Goal: Information Seeking & Learning: Learn about a topic

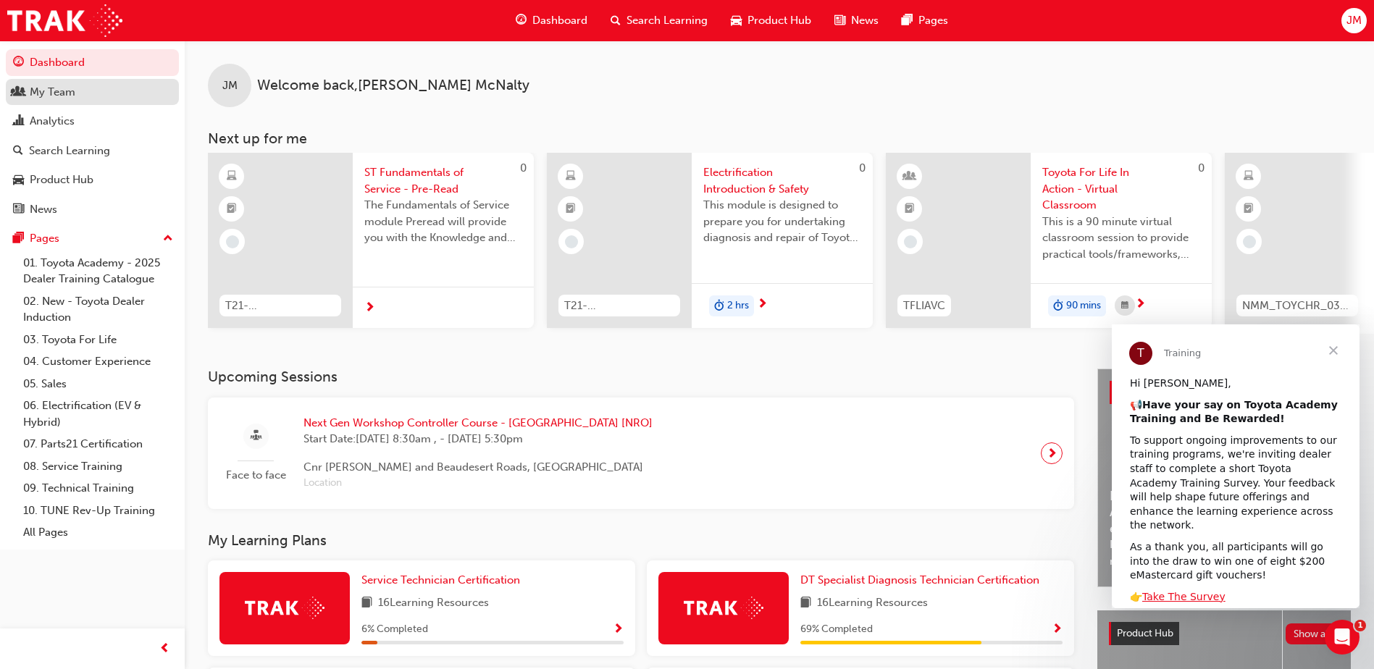
click at [91, 102] on link "My Team" at bounding box center [92, 92] width 173 height 27
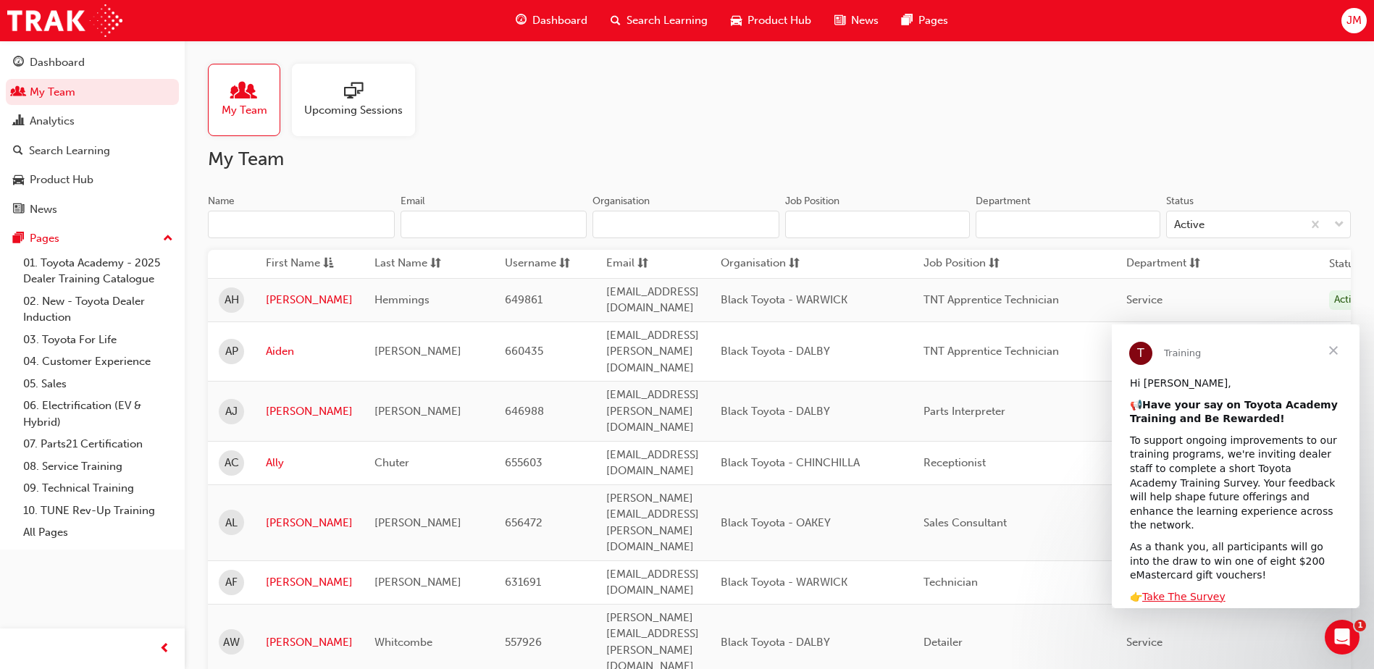
click at [340, 230] on input "Name" at bounding box center [301, 225] width 187 height 28
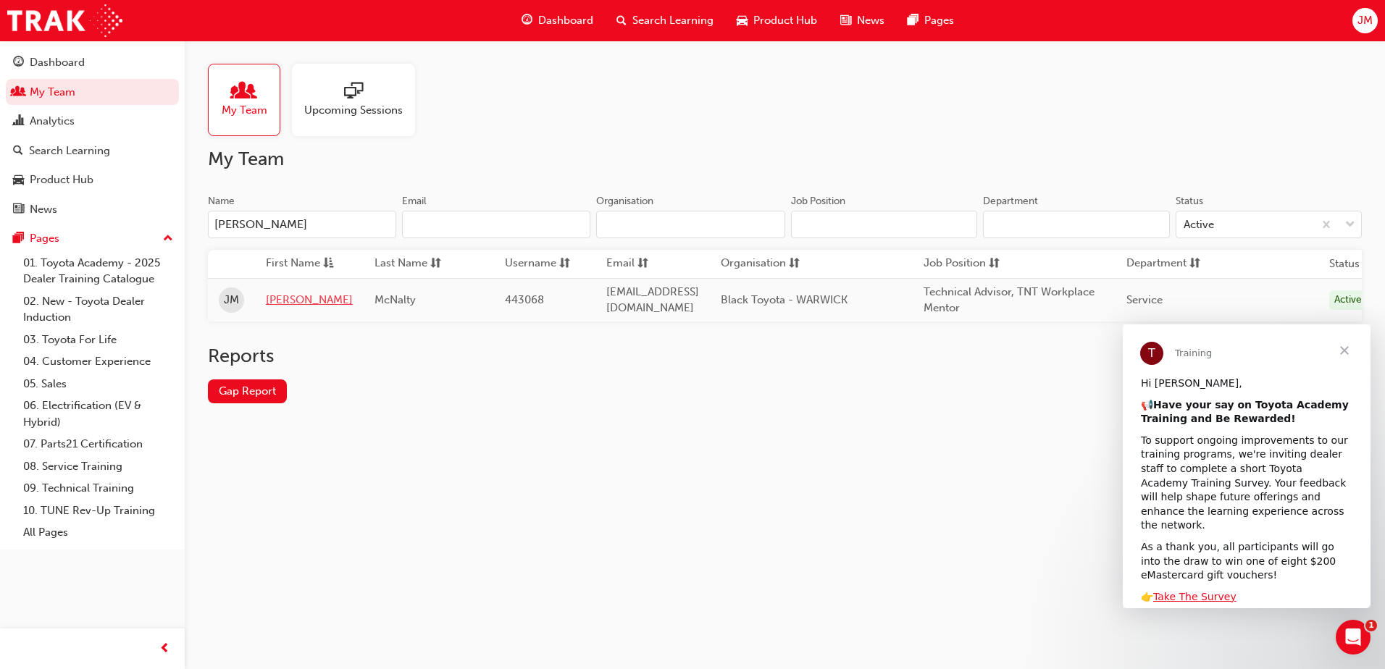
type input "[PERSON_NAME]"
click at [272, 299] on link "[PERSON_NAME]" at bounding box center [309, 300] width 87 height 17
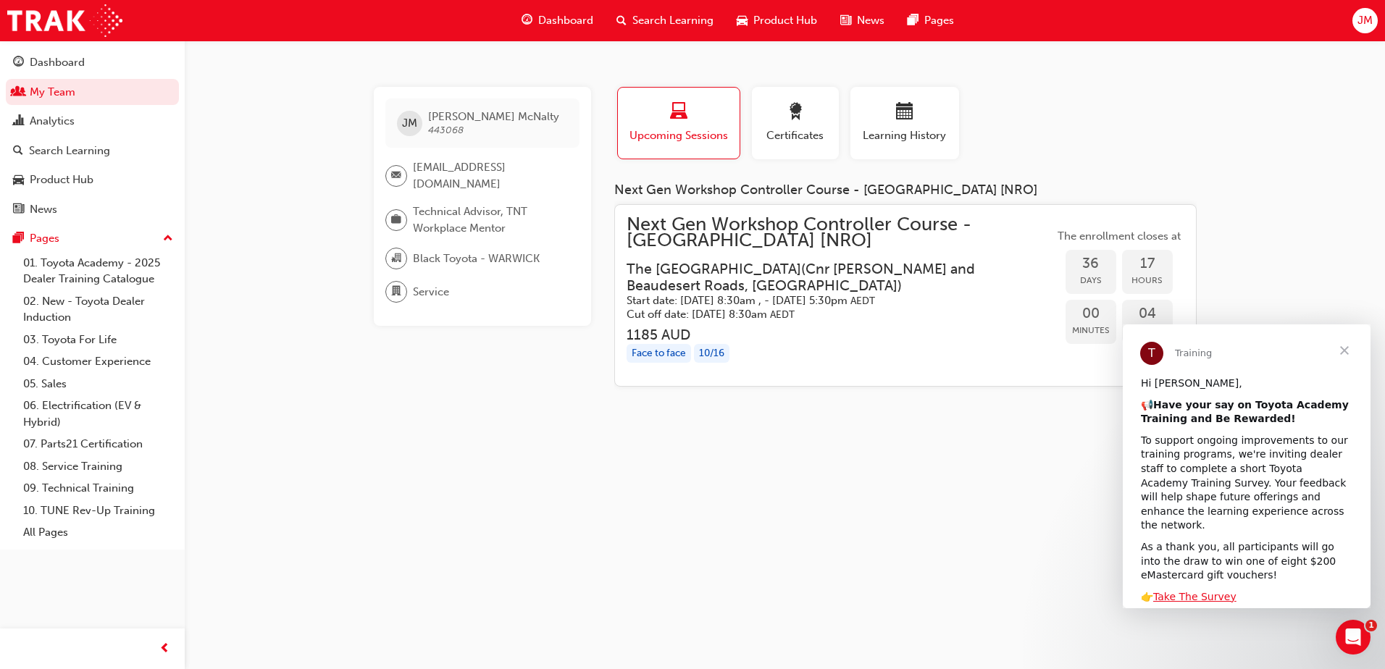
click at [1173, 140] on div "Profile Upcoming Sessions Certificates Learning History" at bounding box center [905, 129] width 611 height 84
click at [1346, 349] on span "Close" at bounding box center [1344, 350] width 52 height 52
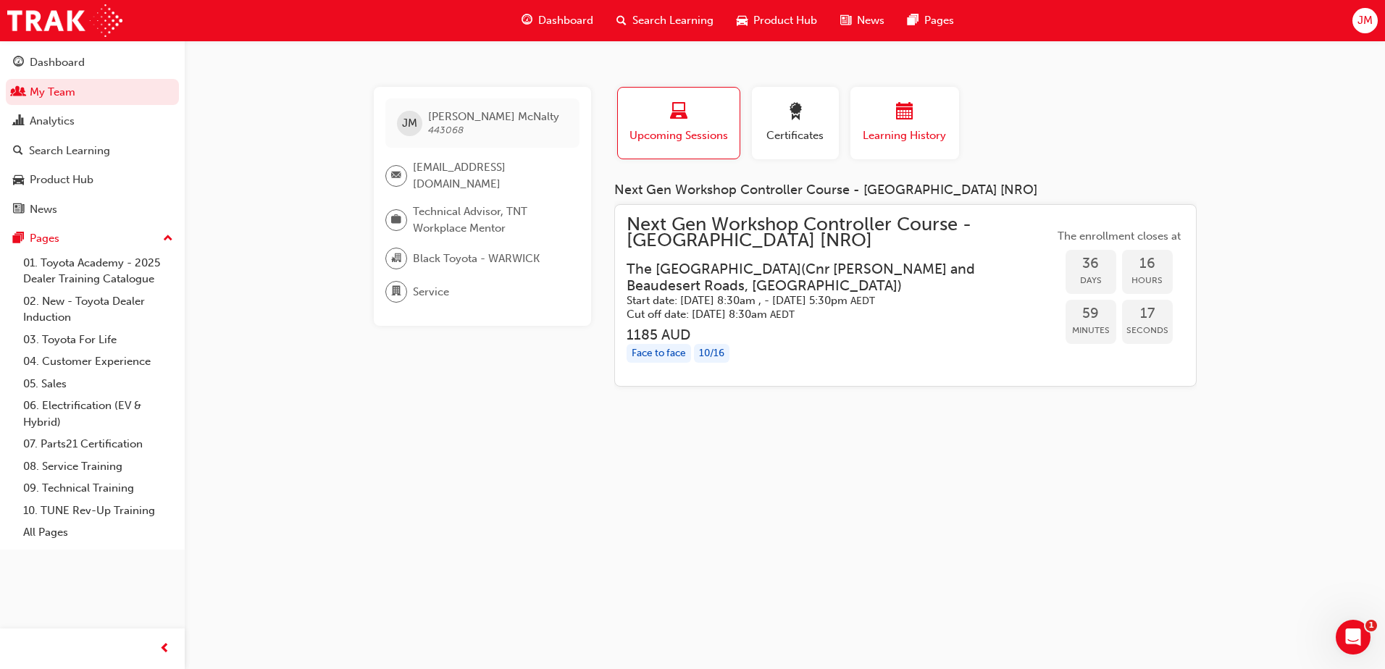
click at [930, 134] on span "Learning History" at bounding box center [904, 135] width 87 height 17
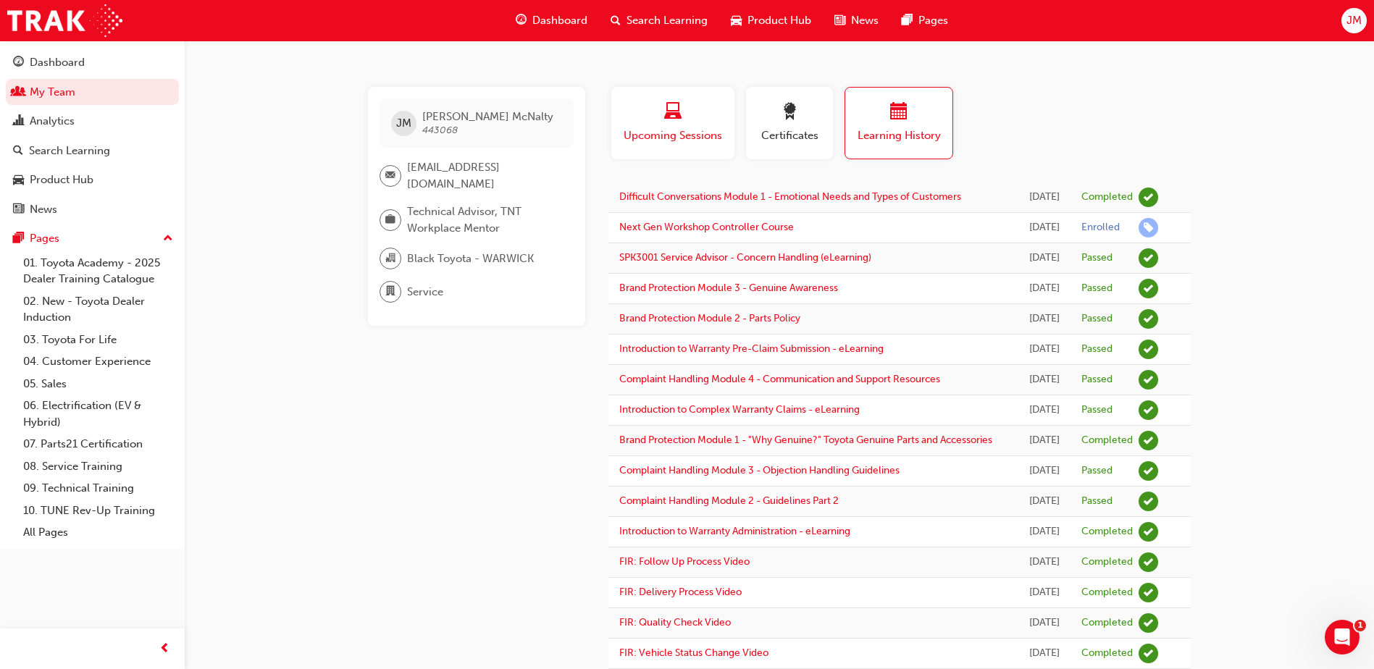
click at [707, 132] on span "Upcoming Sessions" at bounding box center [672, 135] width 101 height 17
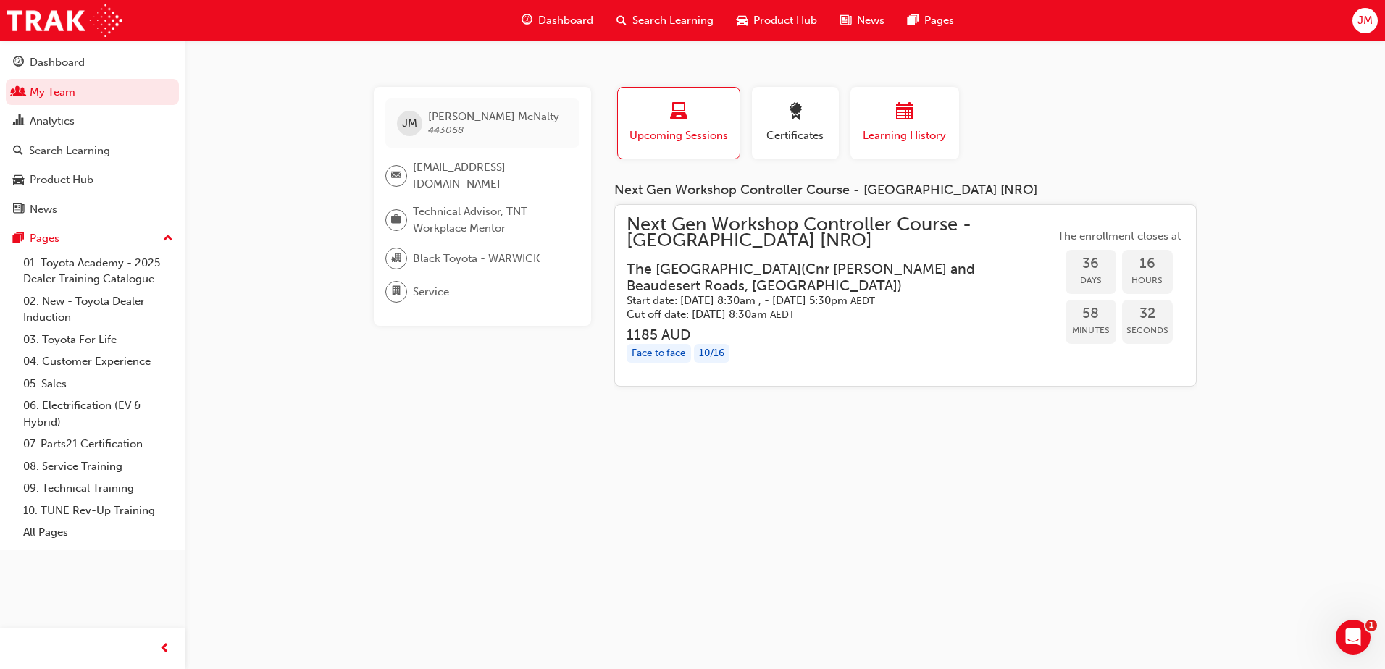
click at [871, 134] on span "Learning History" at bounding box center [904, 135] width 87 height 17
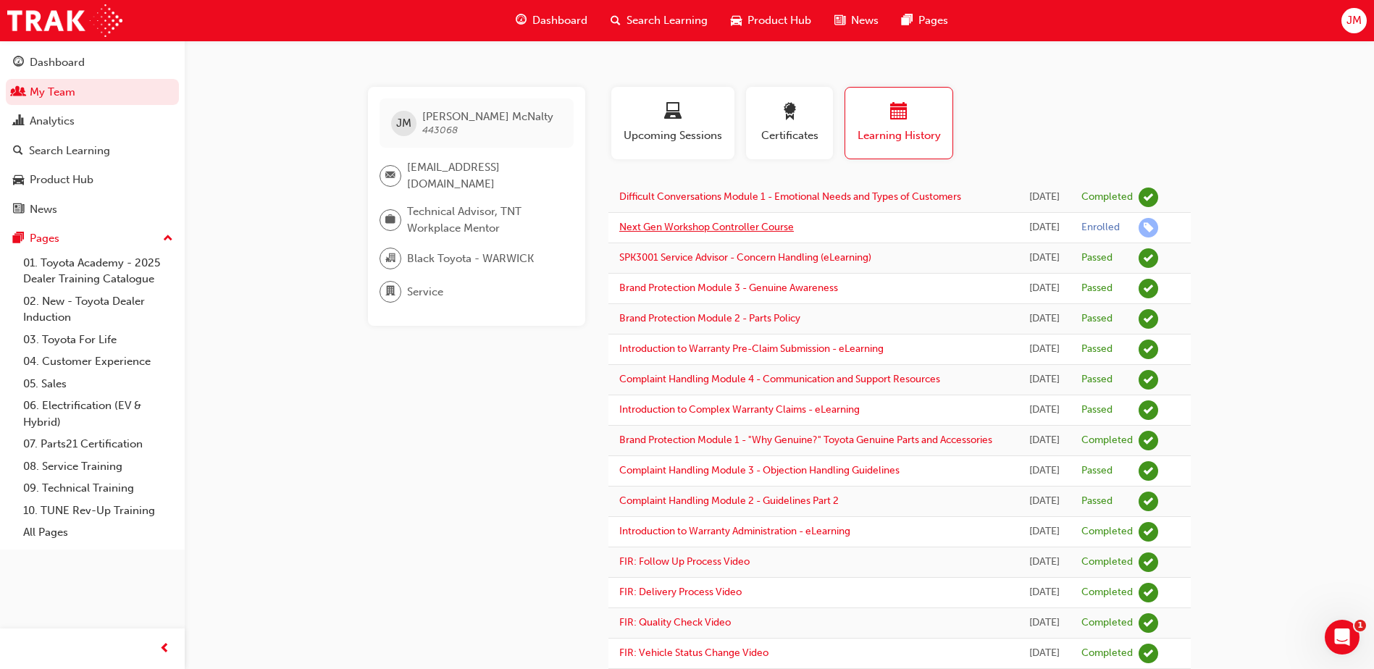
click at [739, 230] on link "Next Gen Workshop Controller Course" at bounding box center [706, 227] width 175 height 12
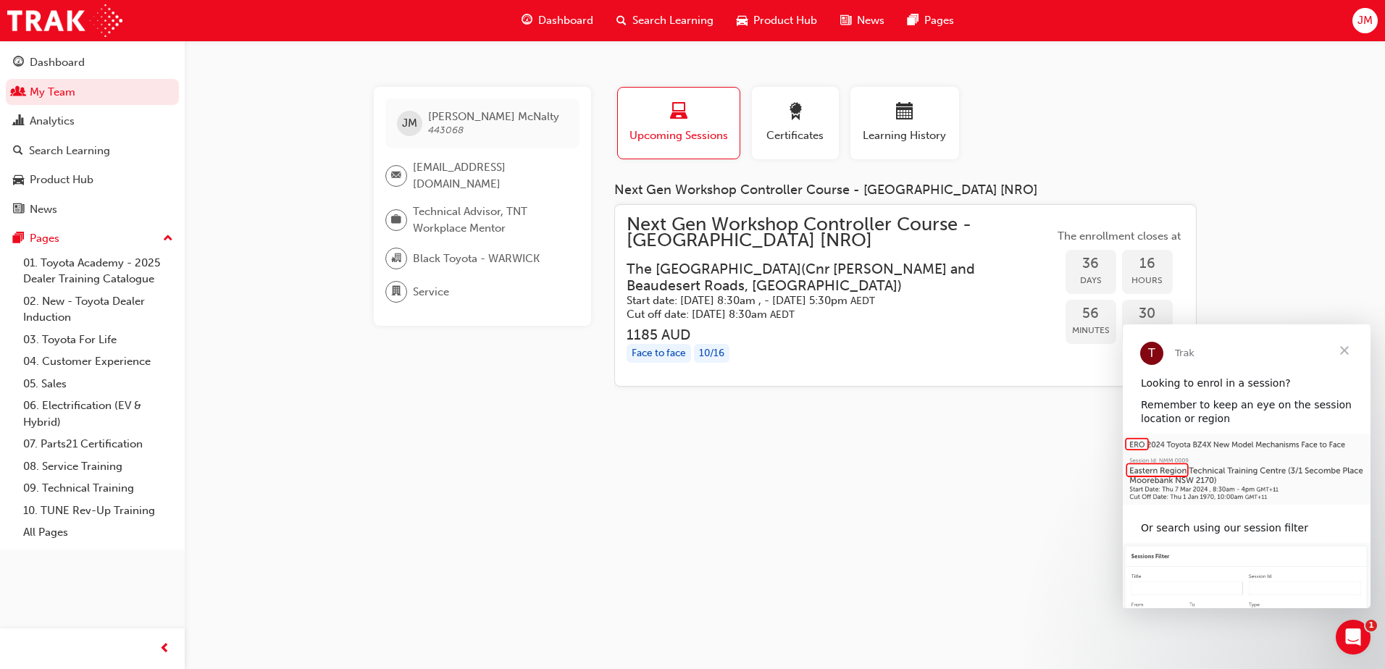
click at [630, 14] on div "Search Learning" at bounding box center [665, 21] width 120 height 30
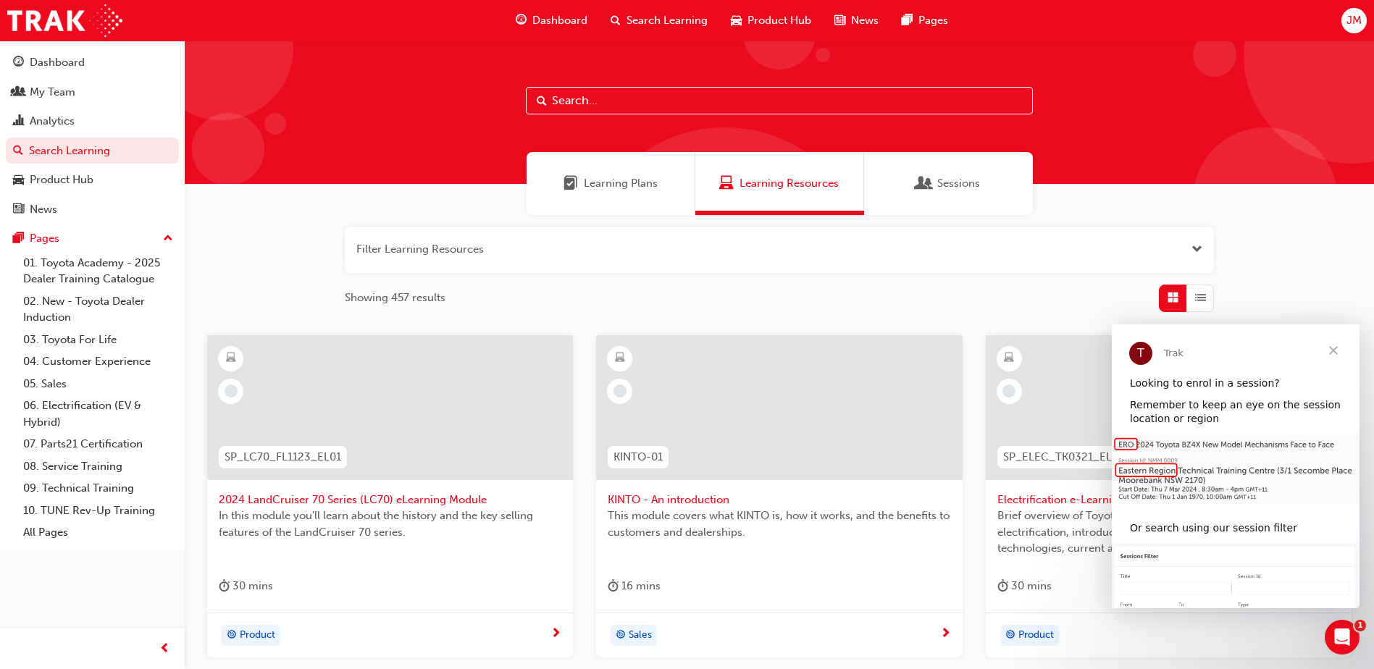
click at [942, 191] on span "Sessions" at bounding box center [958, 183] width 43 height 17
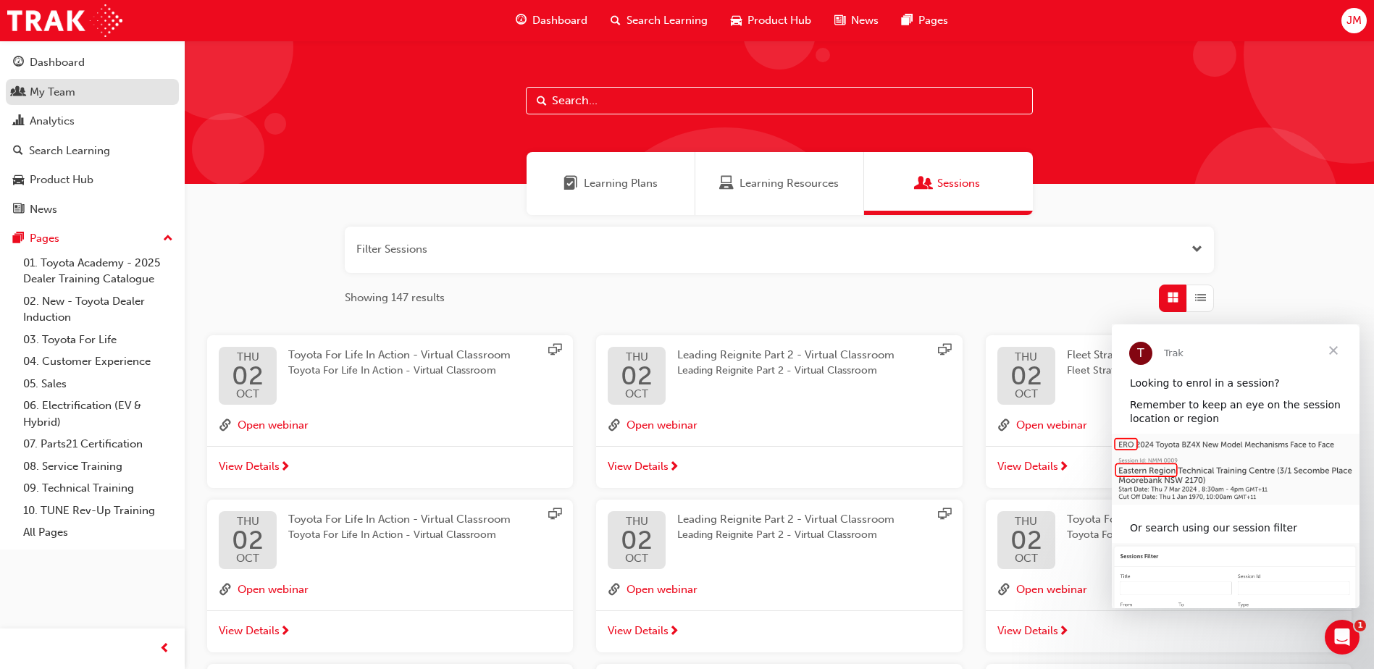
click at [61, 101] on link "My Team" at bounding box center [92, 92] width 173 height 27
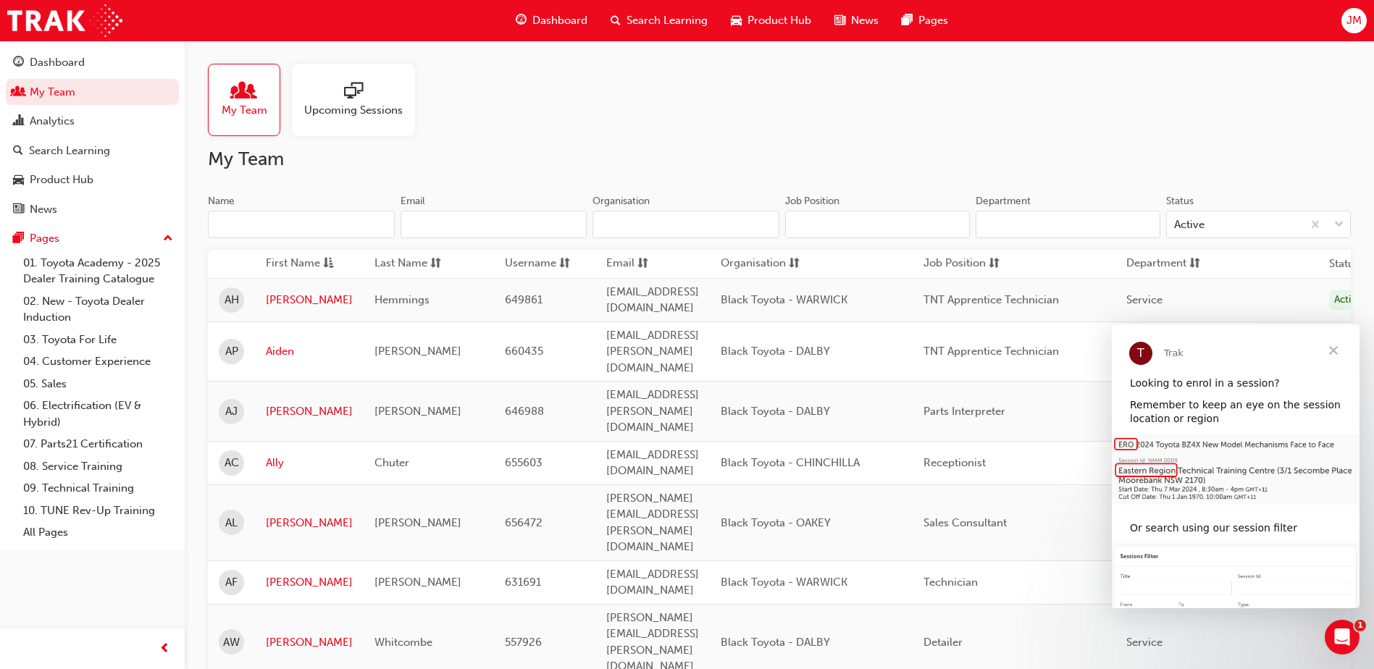
click at [284, 219] on input "Name" at bounding box center [301, 225] width 187 height 28
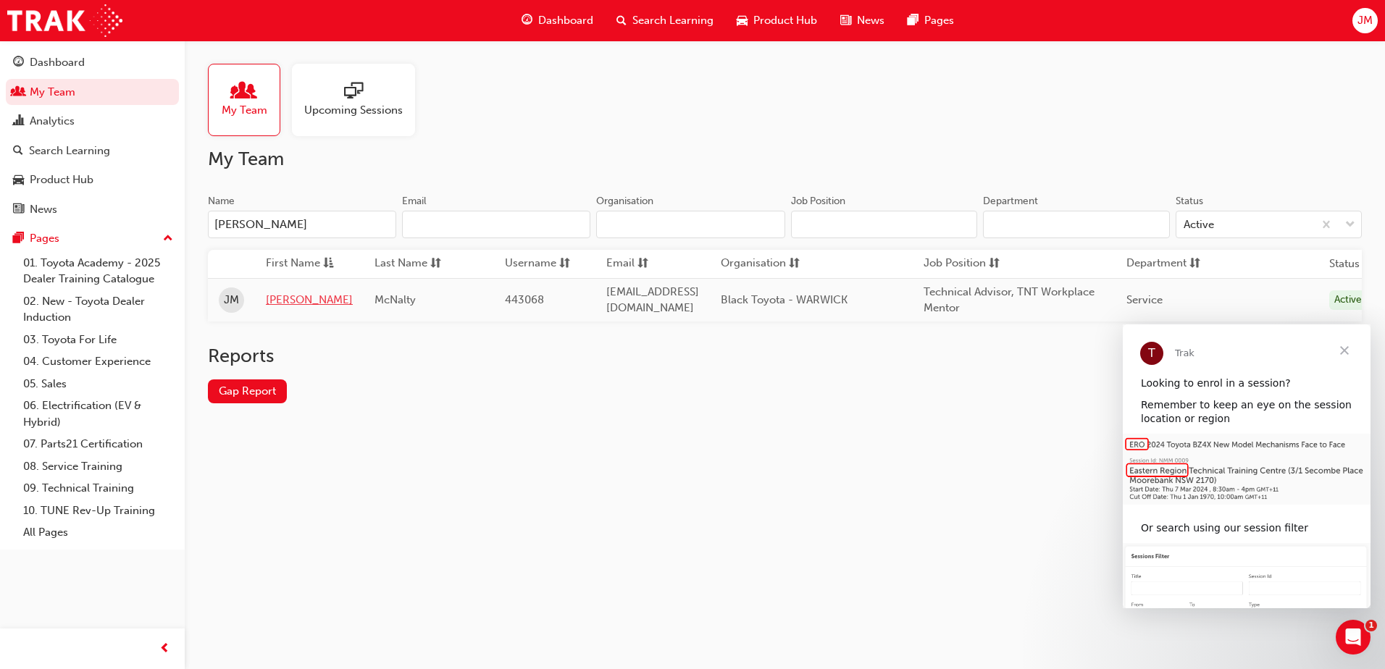
type input "[PERSON_NAME]"
click at [278, 302] on link "[PERSON_NAME]" at bounding box center [309, 300] width 87 height 17
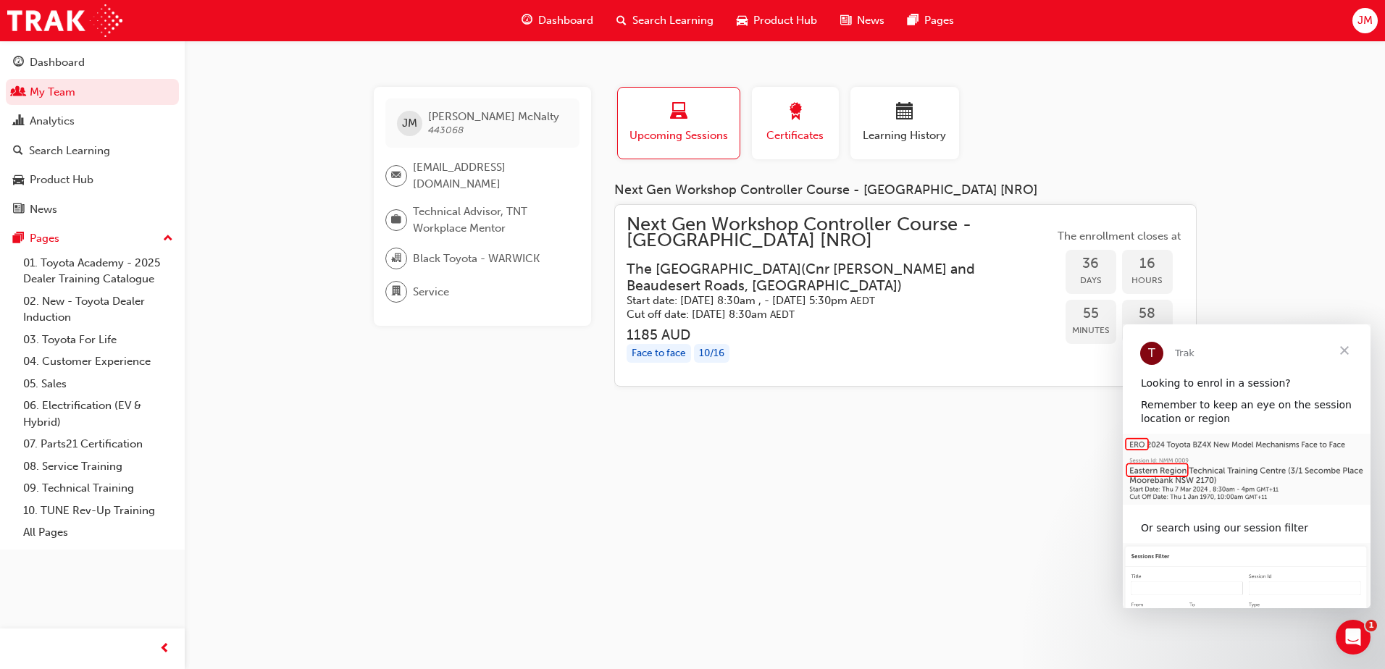
click at [835, 133] on button "Certificates" at bounding box center [795, 123] width 87 height 72
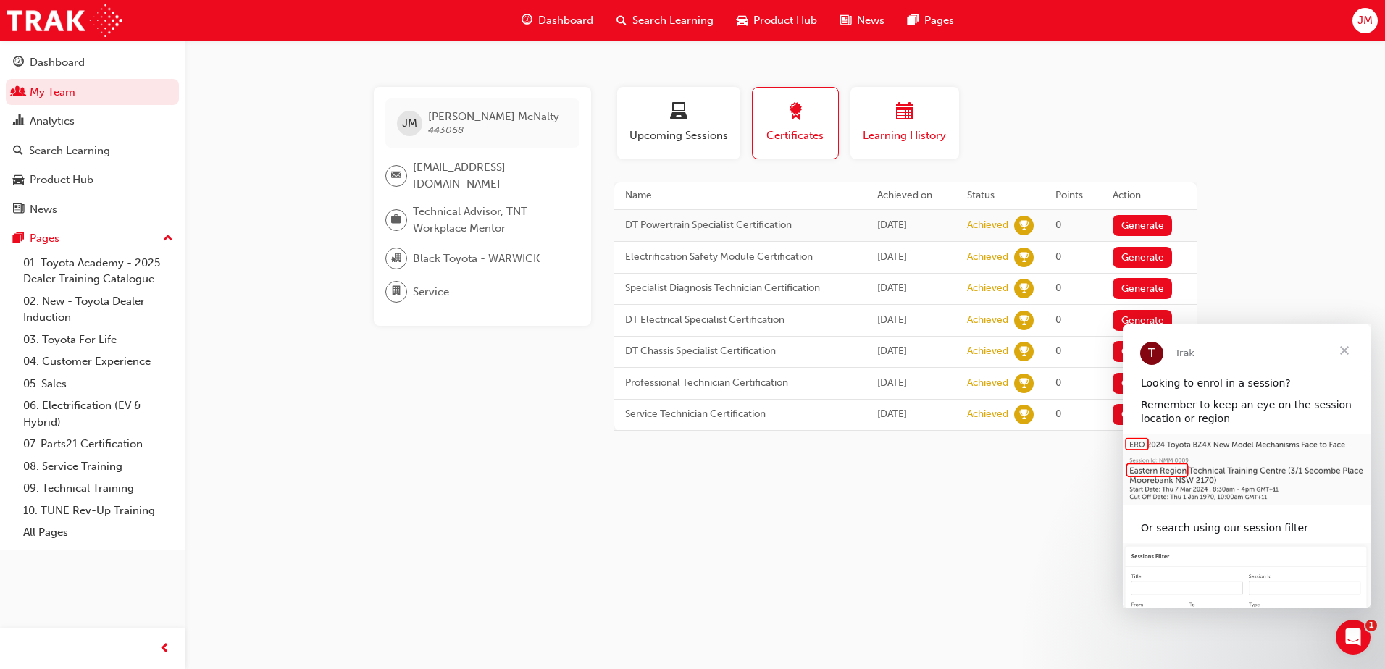
click at [913, 125] on div "Learning History" at bounding box center [904, 123] width 87 height 41
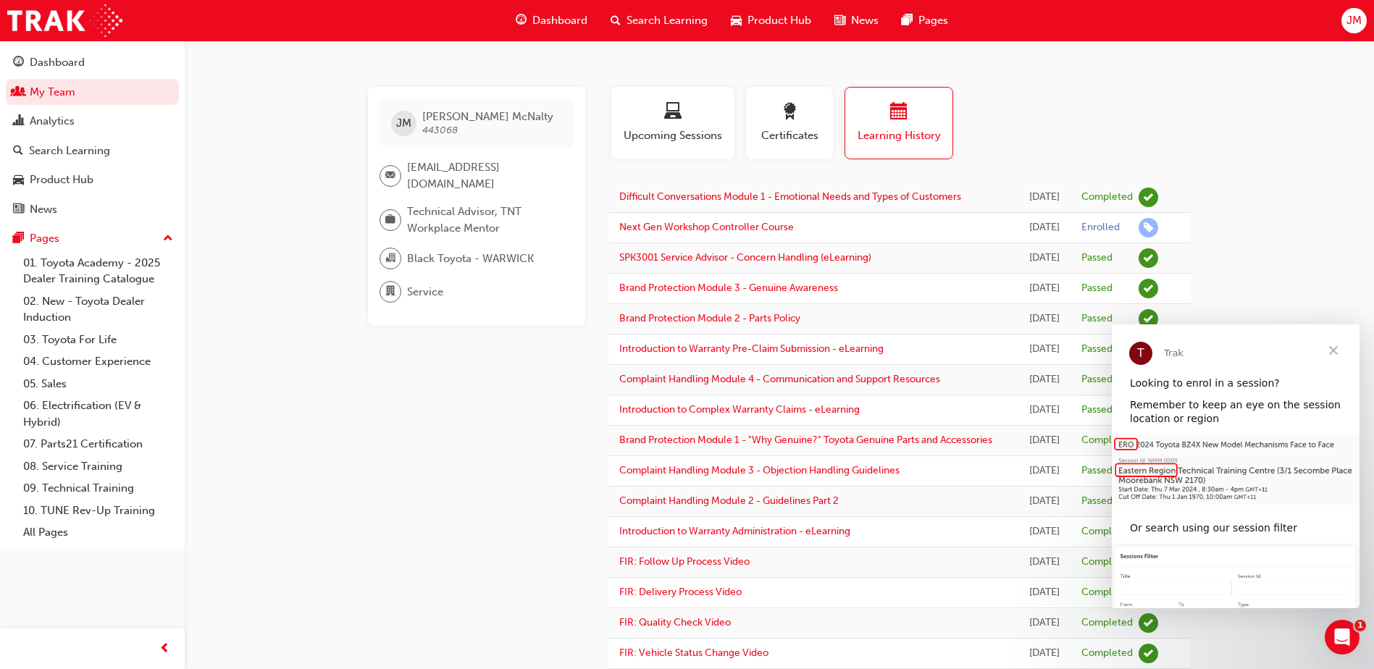
click at [1337, 351] on span "Close" at bounding box center [1333, 350] width 52 height 52
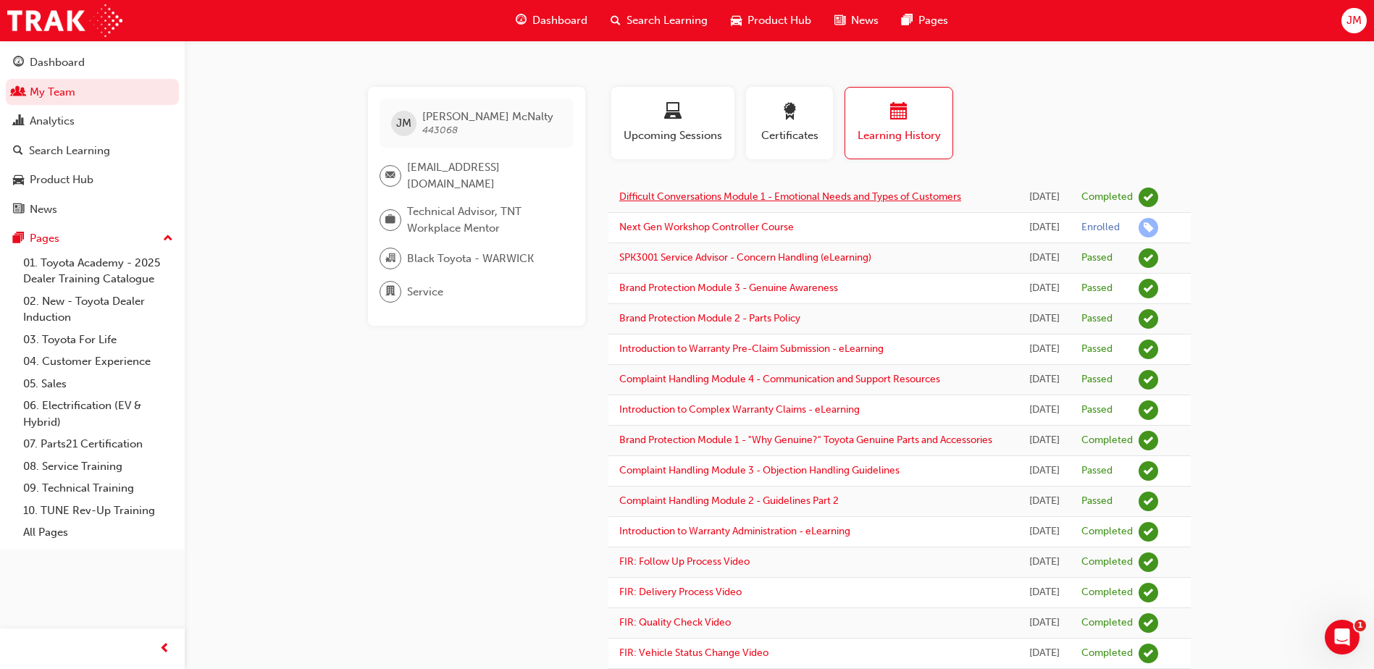
click at [784, 199] on link "Difficult Conversations Module 1 - Emotional Needs and Types of Customers" at bounding box center [790, 196] width 342 height 12
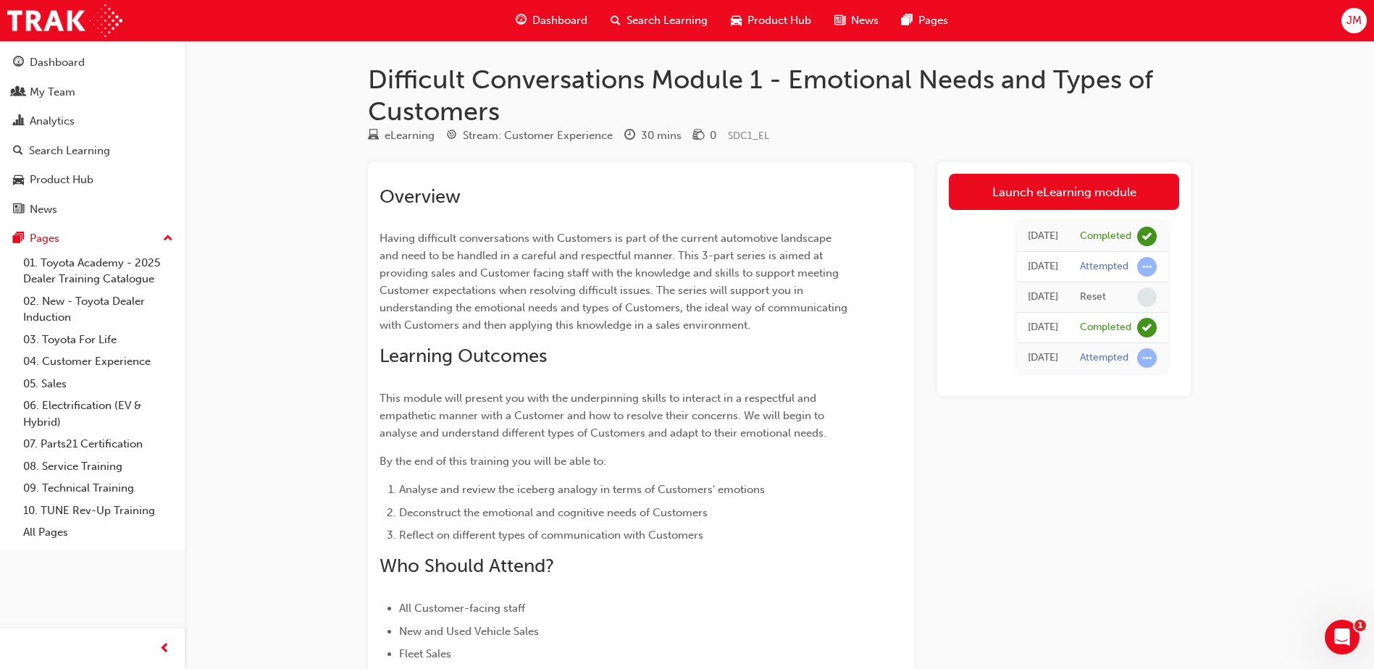
click at [441, 128] on div "eLearning Stream: Customer Experience 30 mins 0 SDC1_EL" at bounding box center [779, 139] width 823 height 24
click at [671, 23] on span "Search Learning" at bounding box center [666, 20] width 81 height 17
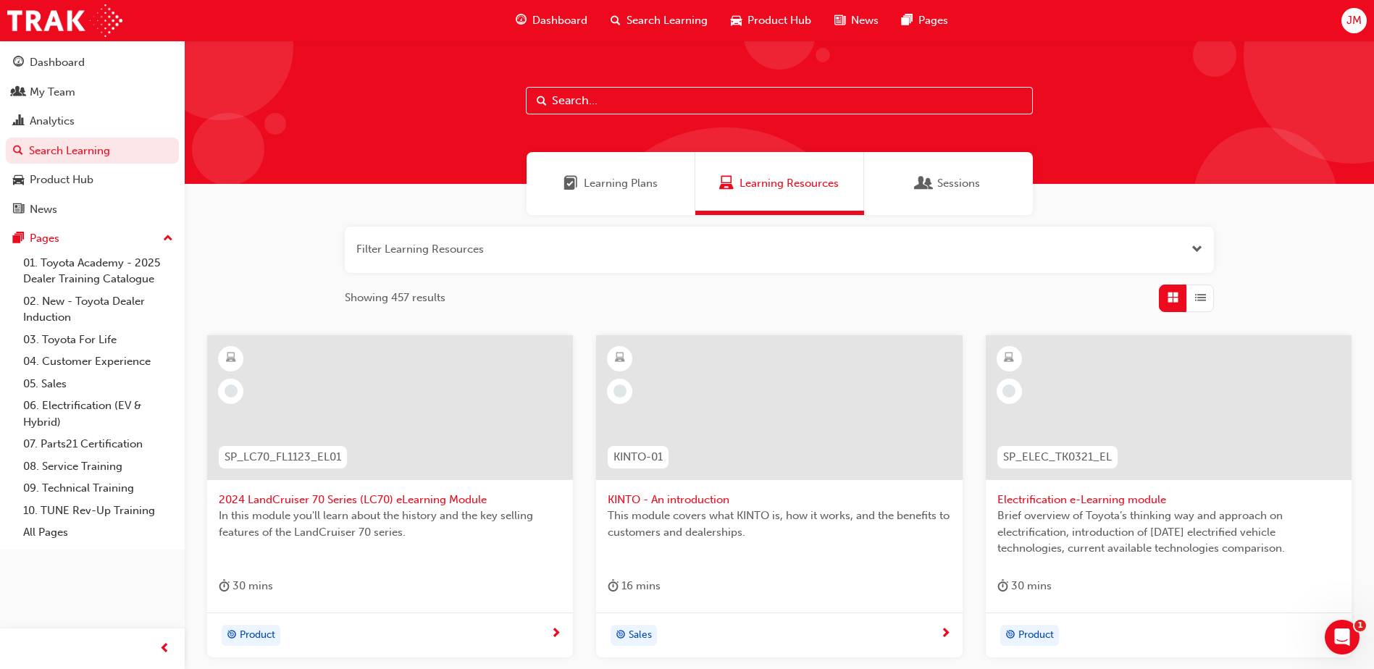
click at [624, 190] on span "Learning Plans" at bounding box center [621, 183] width 74 height 17
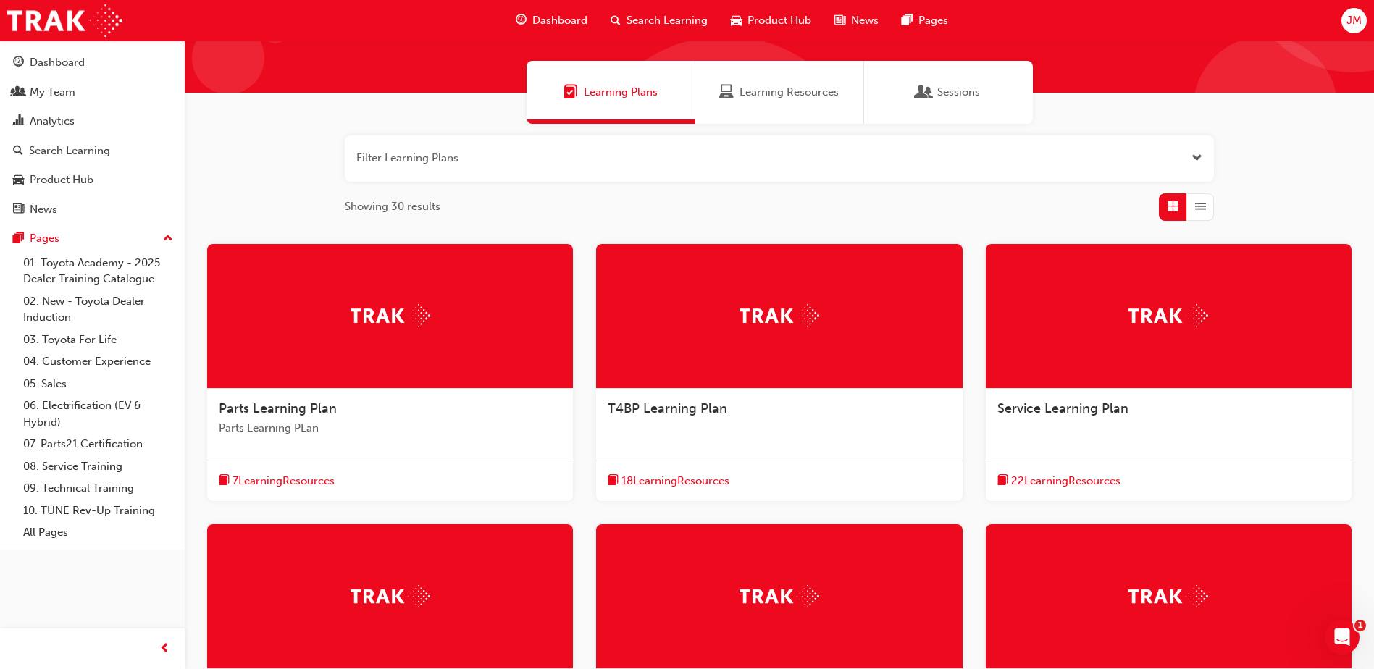
scroll to position [217, 0]
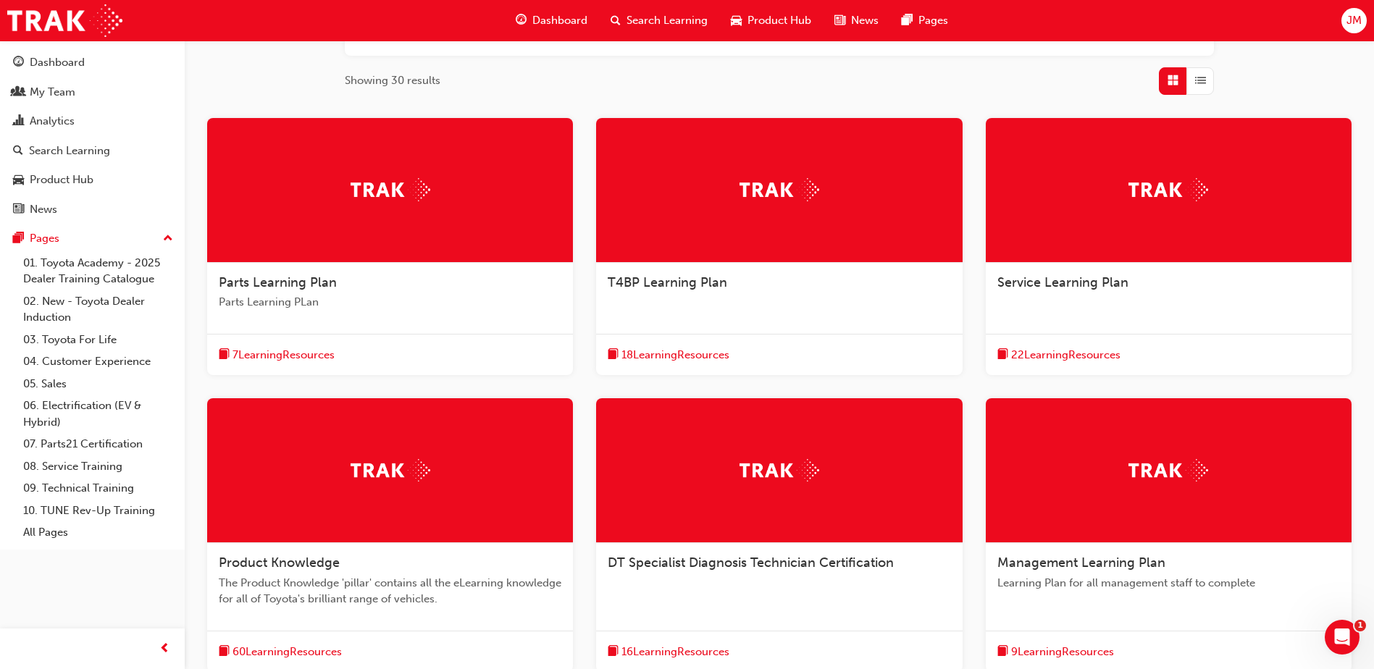
click at [1076, 280] on span "Service Learning Plan" at bounding box center [1062, 282] width 131 height 16
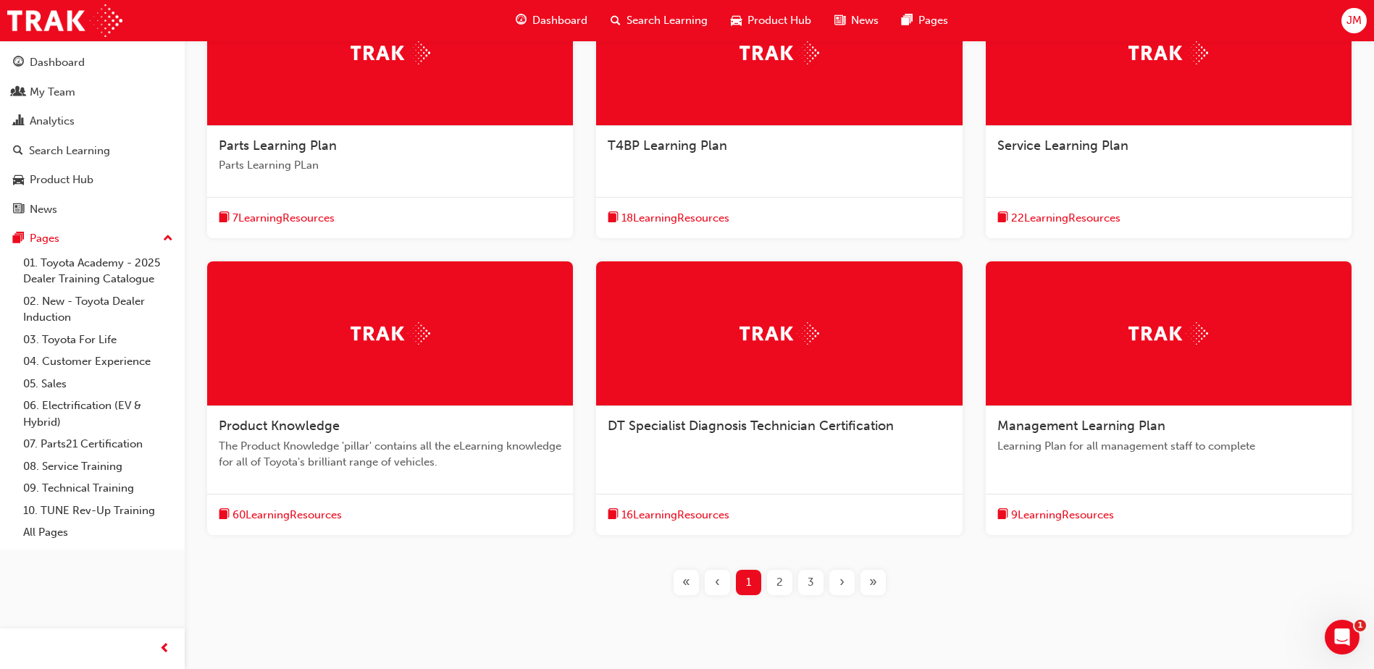
scroll to position [398, 0]
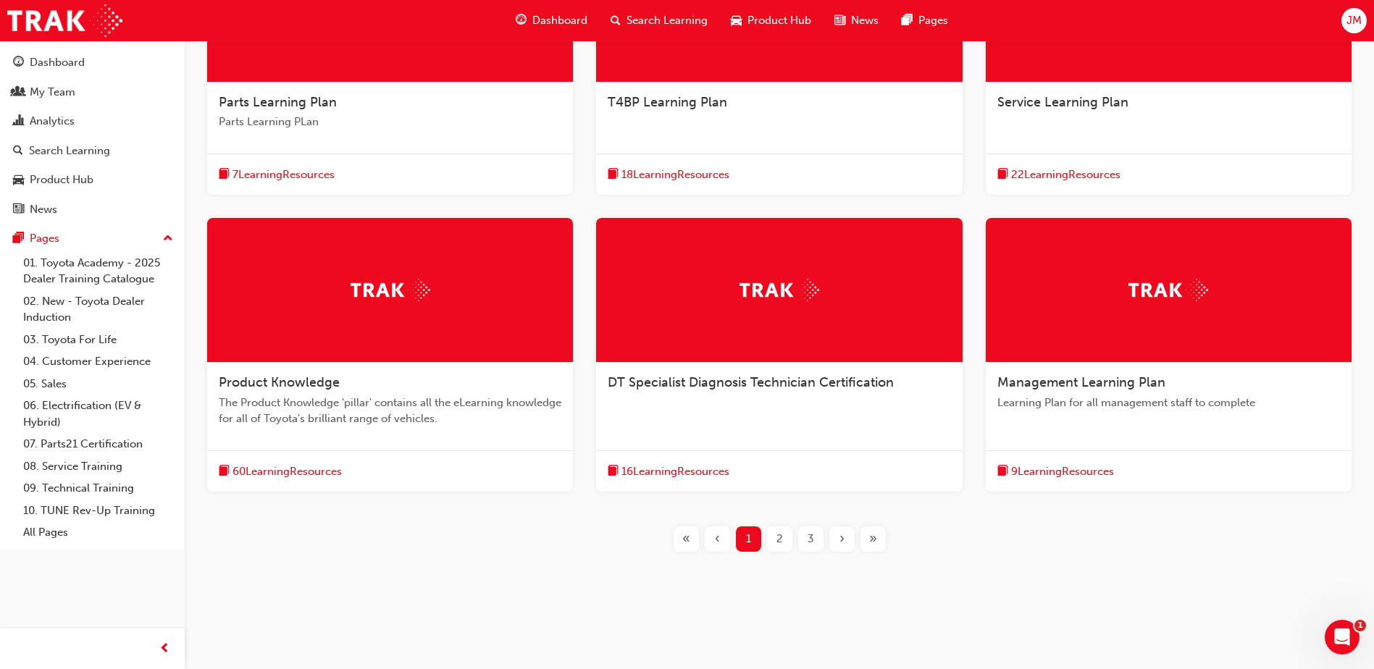
click at [778, 538] on span "2" at bounding box center [779, 539] width 7 height 17
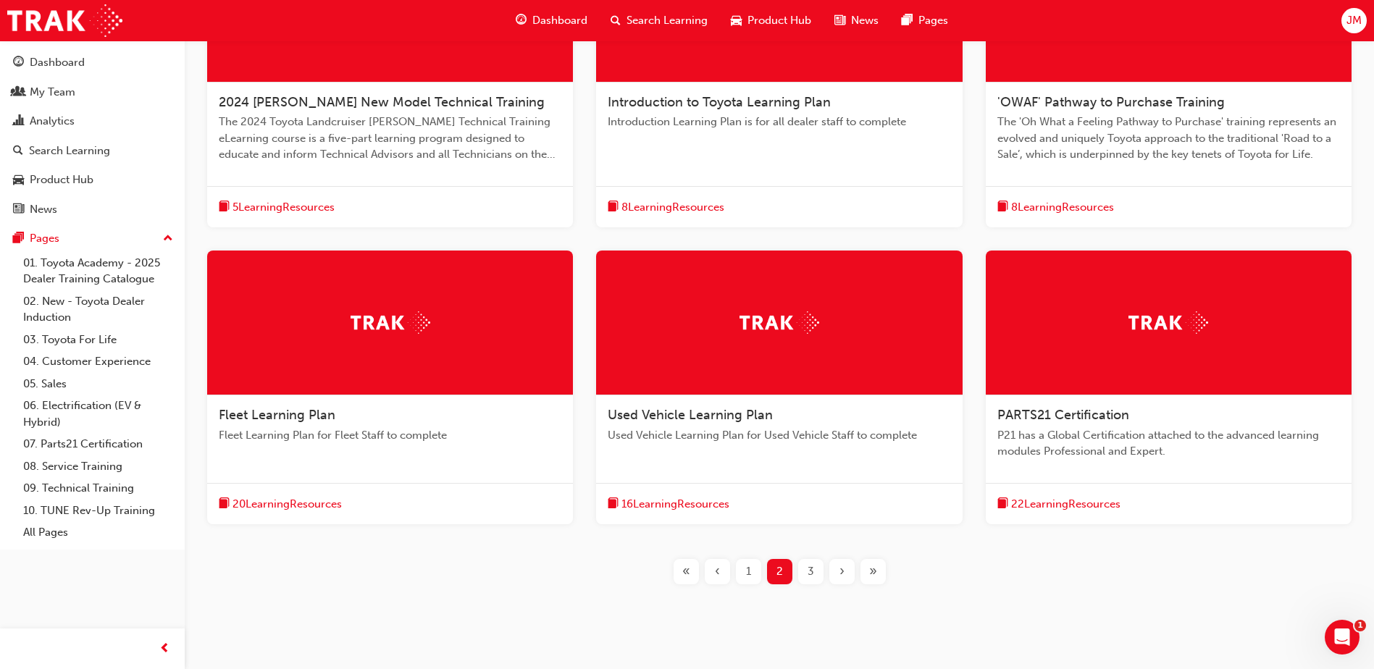
click at [811, 575] on span "3" at bounding box center [810, 571] width 7 height 17
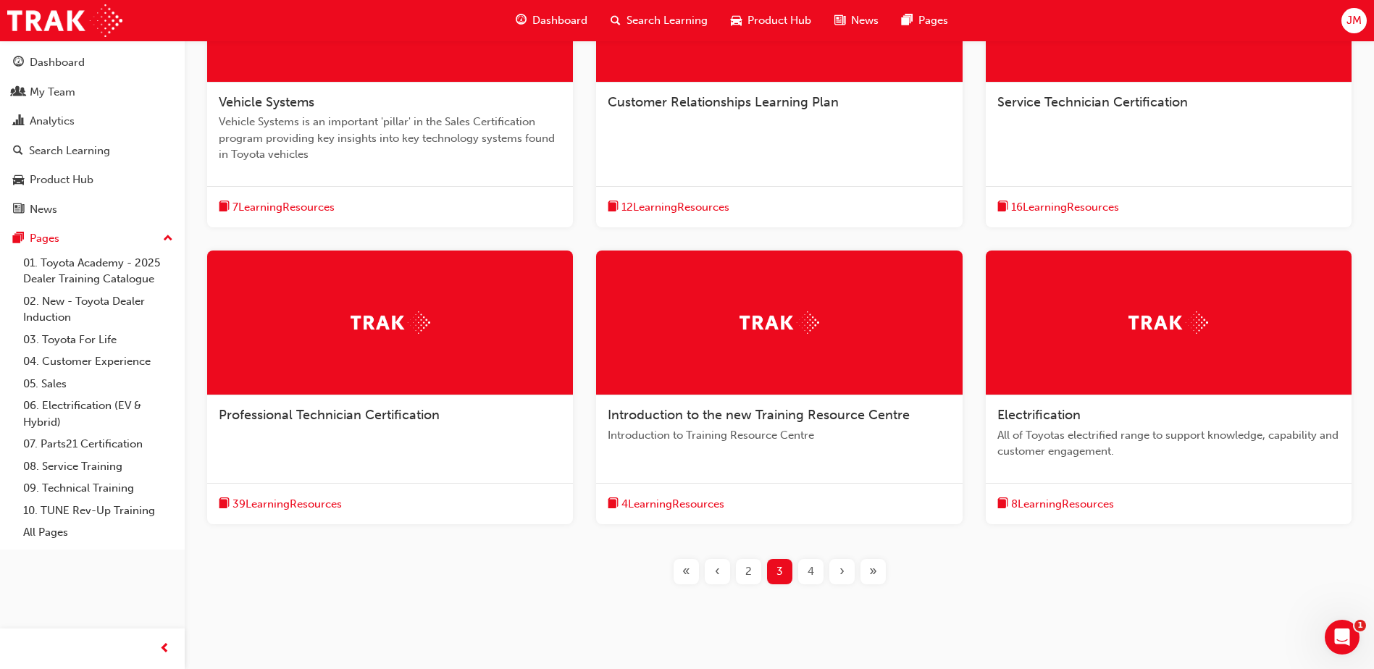
click at [789, 92] on div "Customer Relationships Learning Plan" at bounding box center [779, 110] width 366 height 55
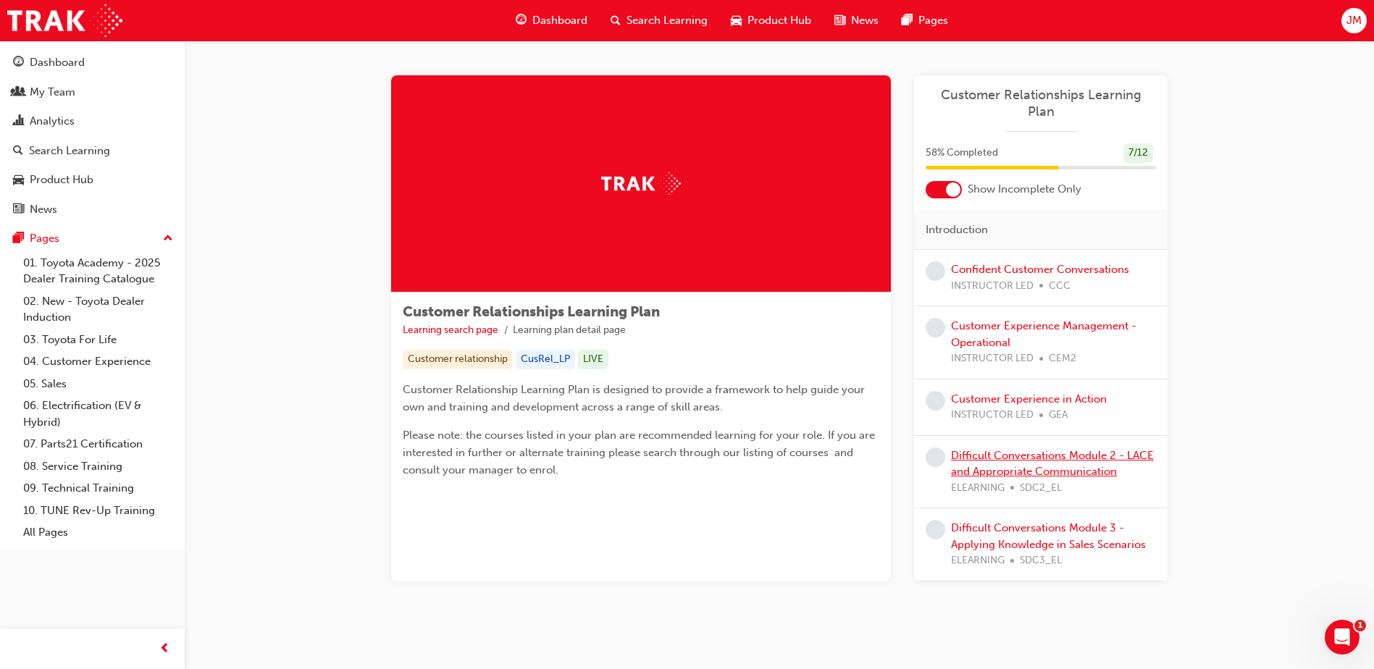
click at [1018, 449] on link "Difficult Conversations Module 2 - LACE and Appropriate Communication" at bounding box center [1052, 464] width 203 height 30
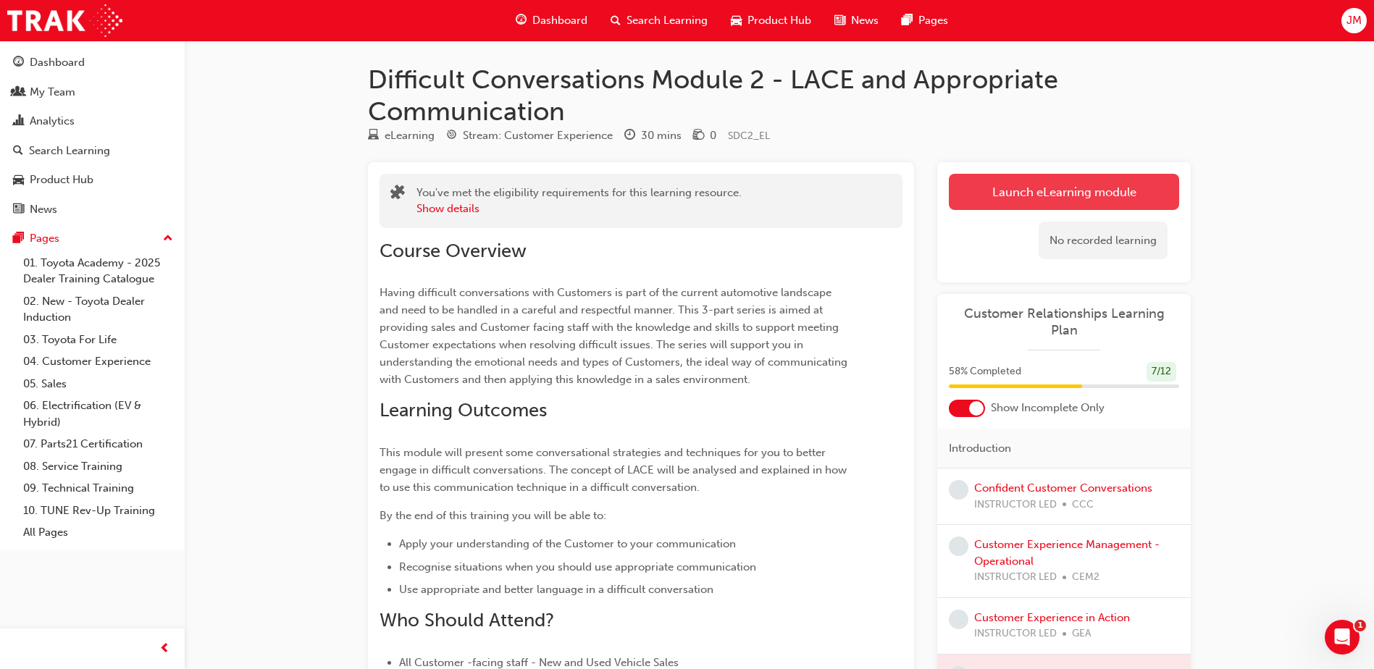
click at [1006, 186] on link "Launch eLearning module" at bounding box center [1064, 192] width 230 height 36
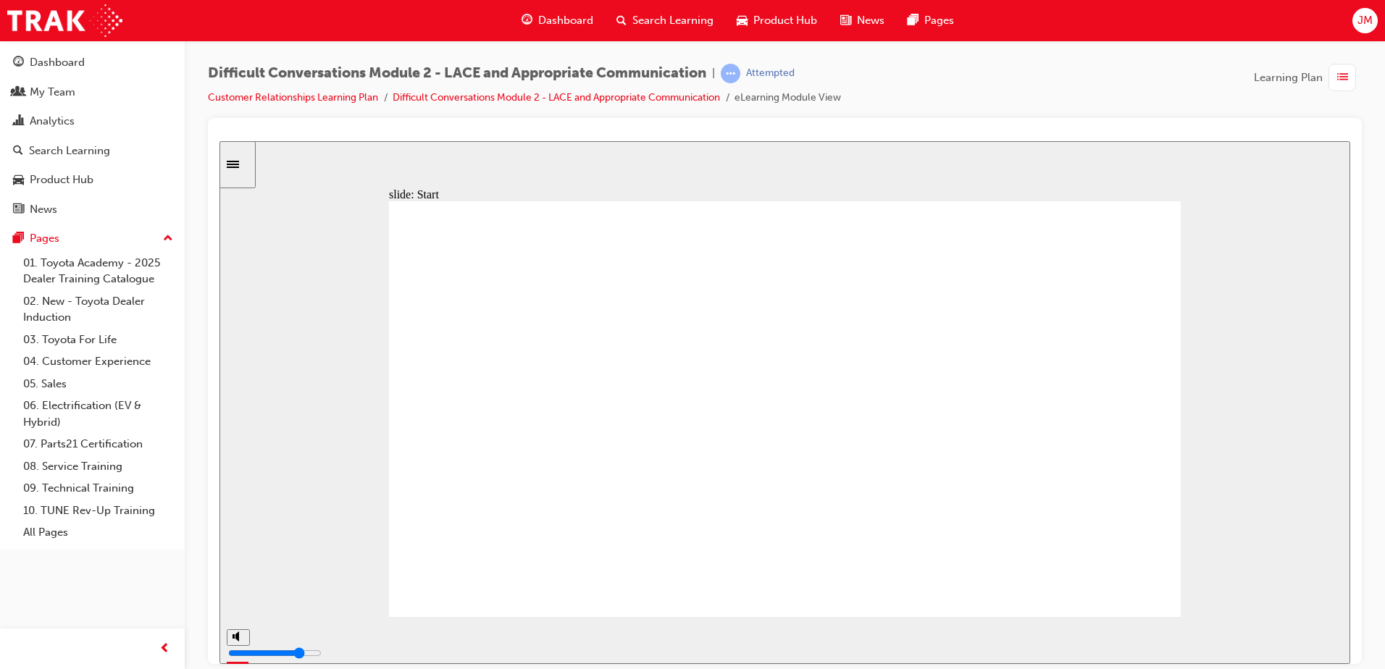
click at [1290, 244] on div "slide: Start Rectangle Difficult Conversations - Module 2 LACE and Appropriate …" at bounding box center [784, 401] width 1130 height 523
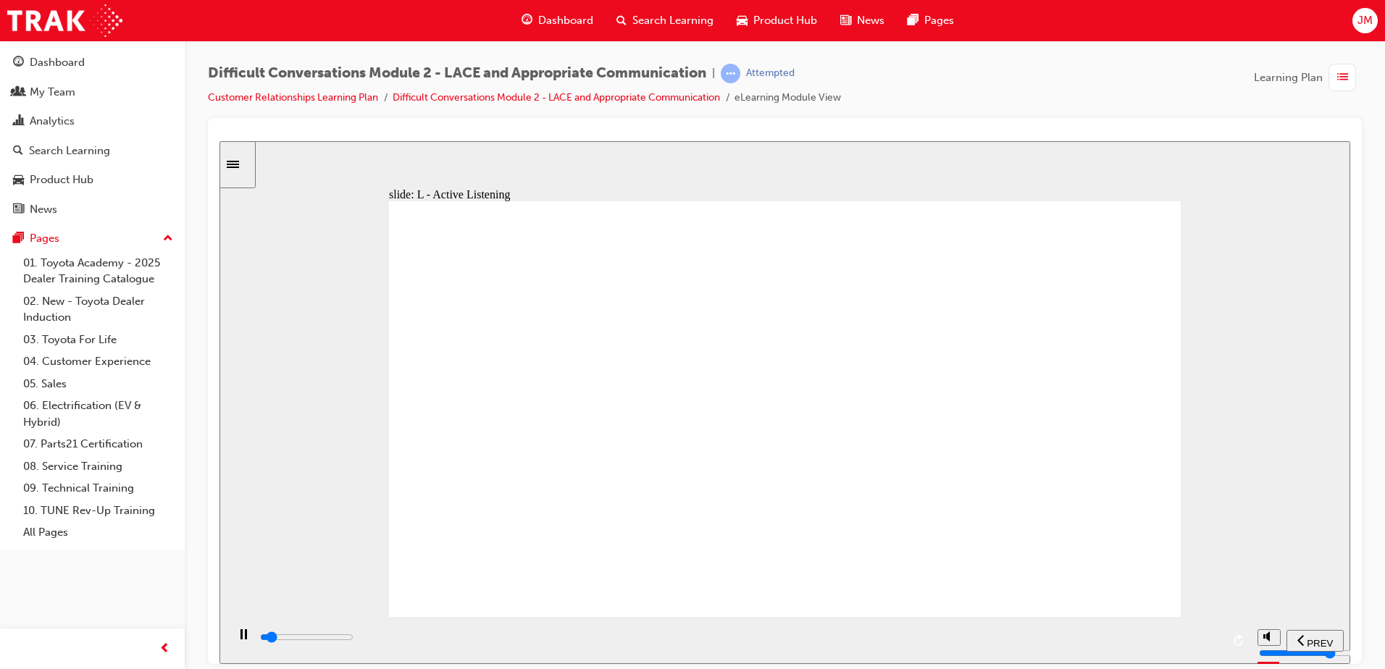
type input "1700"
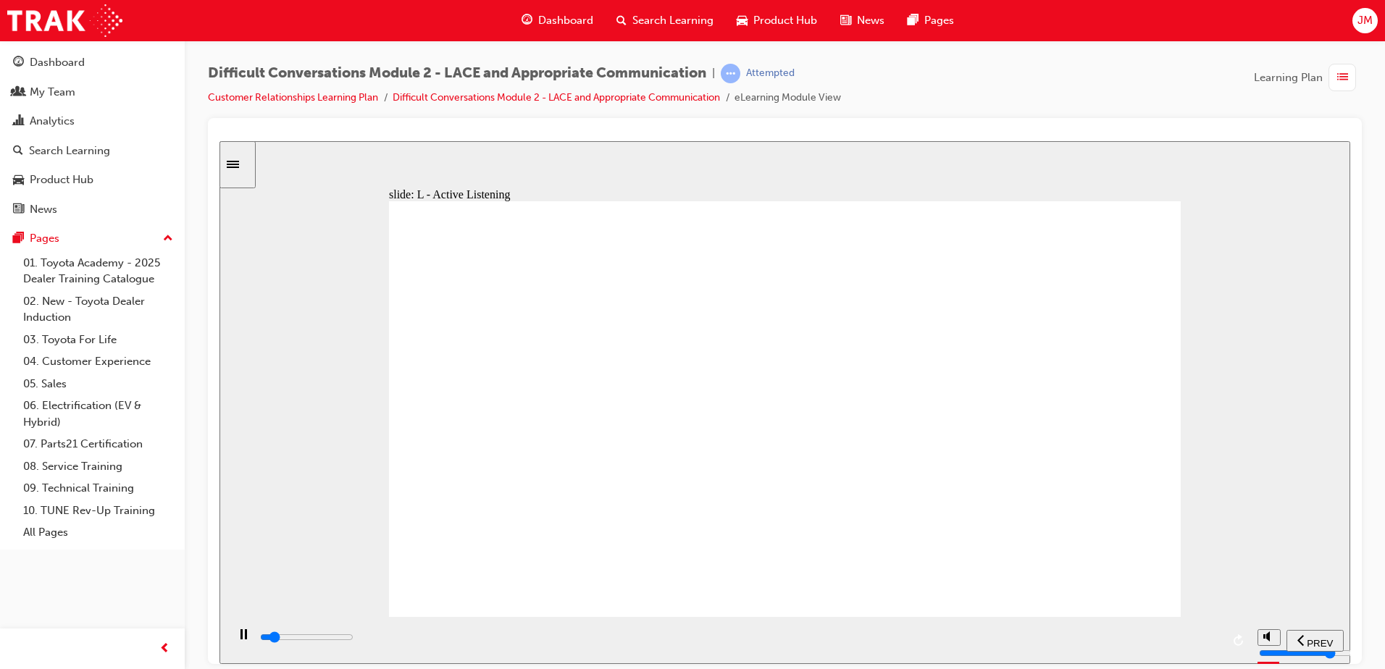
click at [240, 639] on icon "play/pause" at bounding box center [243, 634] width 7 height 10
click at [240, 638] on icon "play/pause" at bounding box center [244, 633] width 8 height 9
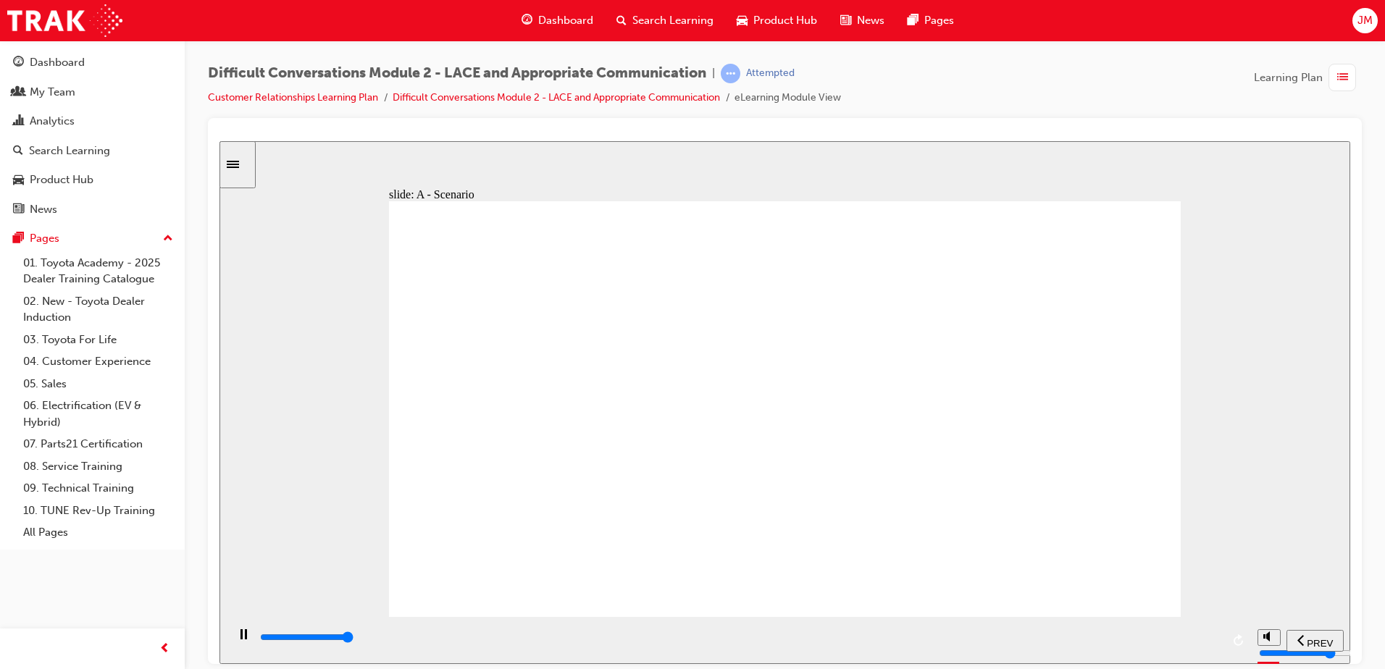
type input "18100"
